Goal: Task Accomplishment & Management: Manage account settings

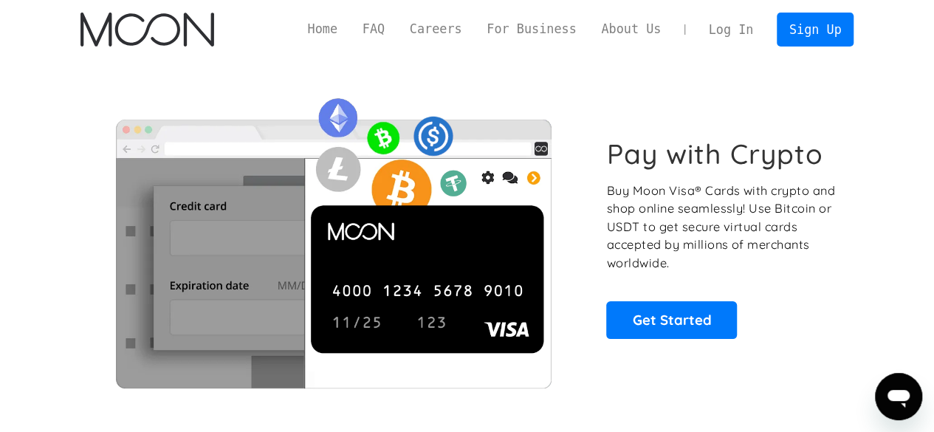
click at [740, 33] on link "Log In" at bounding box center [731, 29] width 69 height 33
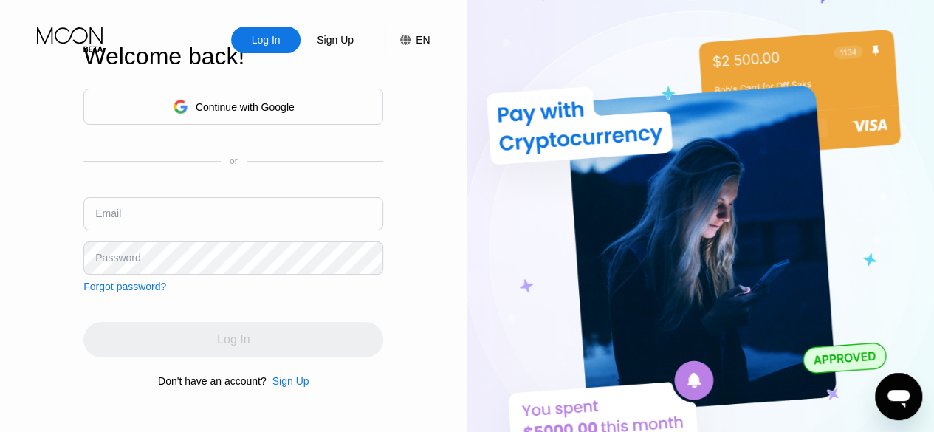
type input "[EMAIL_ADDRESS][DOMAIN_NAME]"
click at [269, 228] on input "[EMAIL_ADDRESS][DOMAIN_NAME]" at bounding box center [233, 213] width 300 height 33
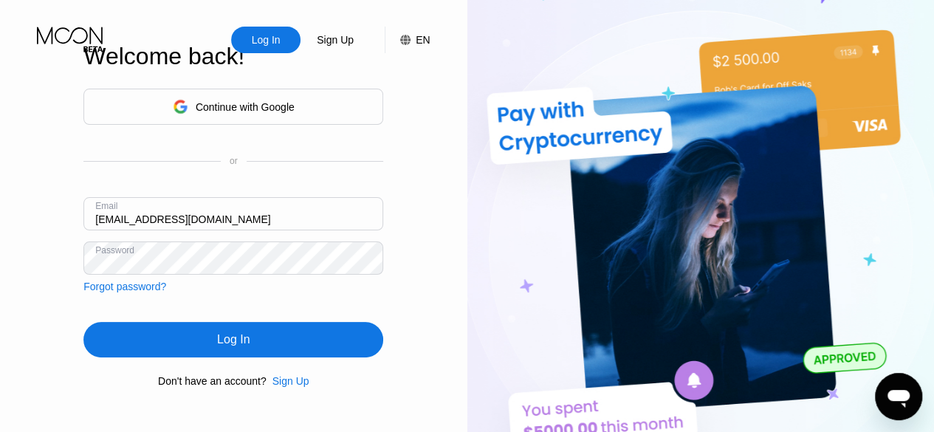
click at [251, 346] on div "Log In" at bounding box center [233, 339] width 300 height 35
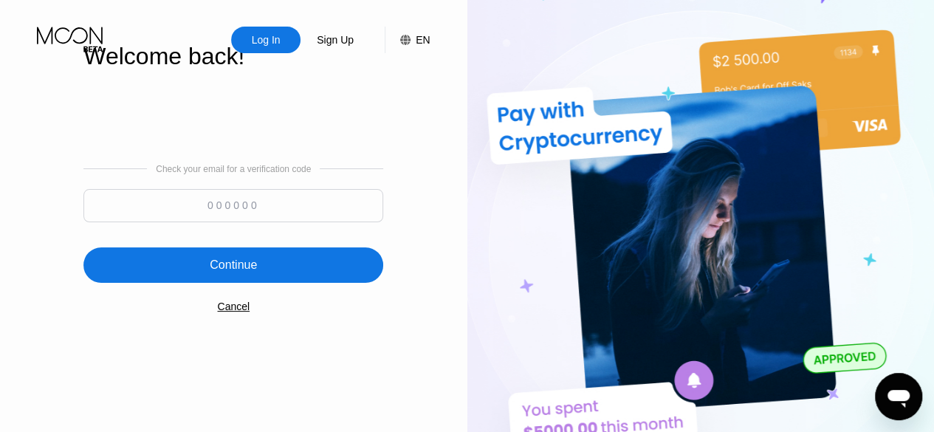
click at [321, 208] on input at bounding box center [233, 205] width 300 height 33
paste input "259228"
type input "259228"
click at [280, 265] on div "Continue" at bounding box center [233, 264] width 300 height 35
